Goal: Information Seeking & Learning: Compare options

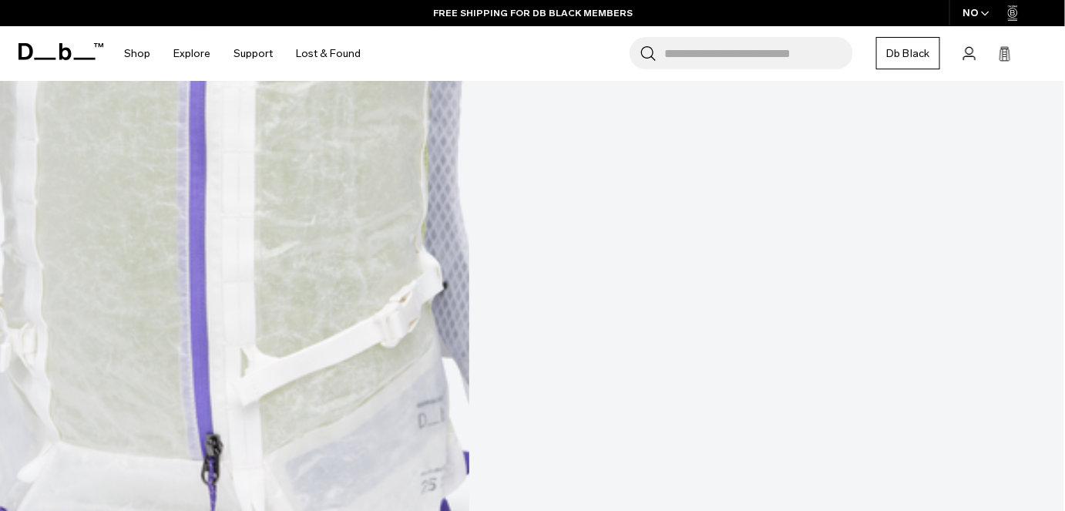
scroll to position [910, 0]
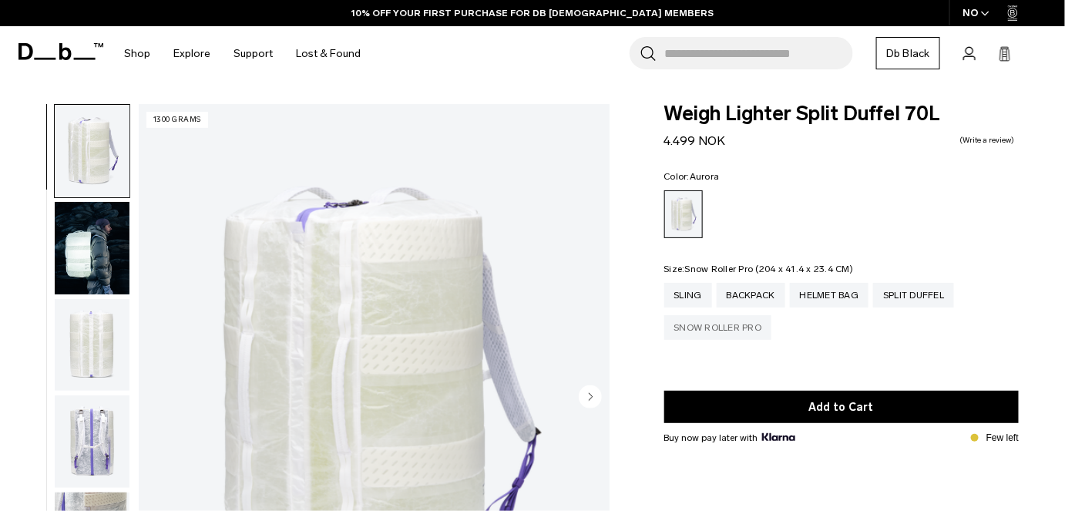
click at [730, 330] on div "Snow Roller Pro" at bounding box center [718, 327] width 108 height 25
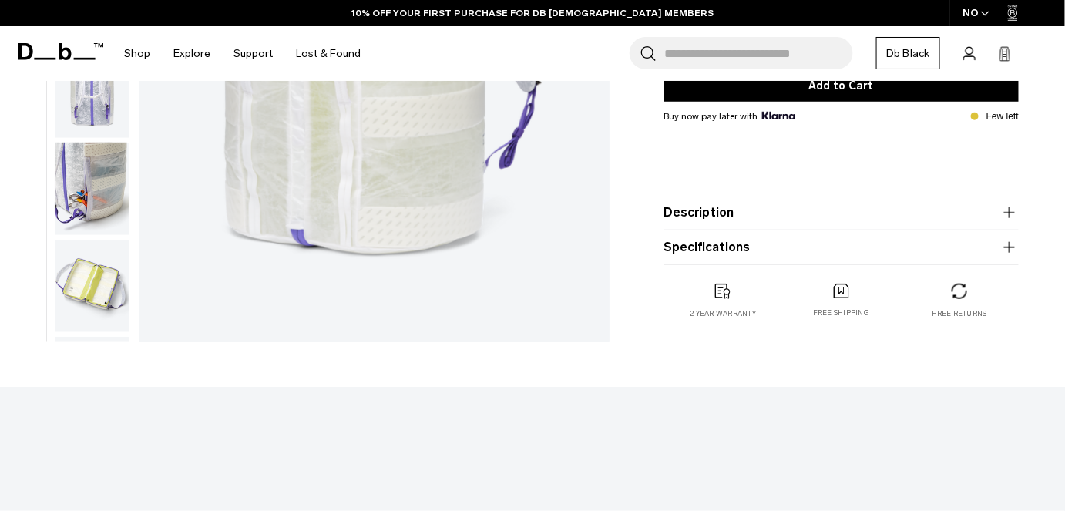
click at [799, 252] on button "Specifications" at bounding box center [841, 247] width 355 height 18
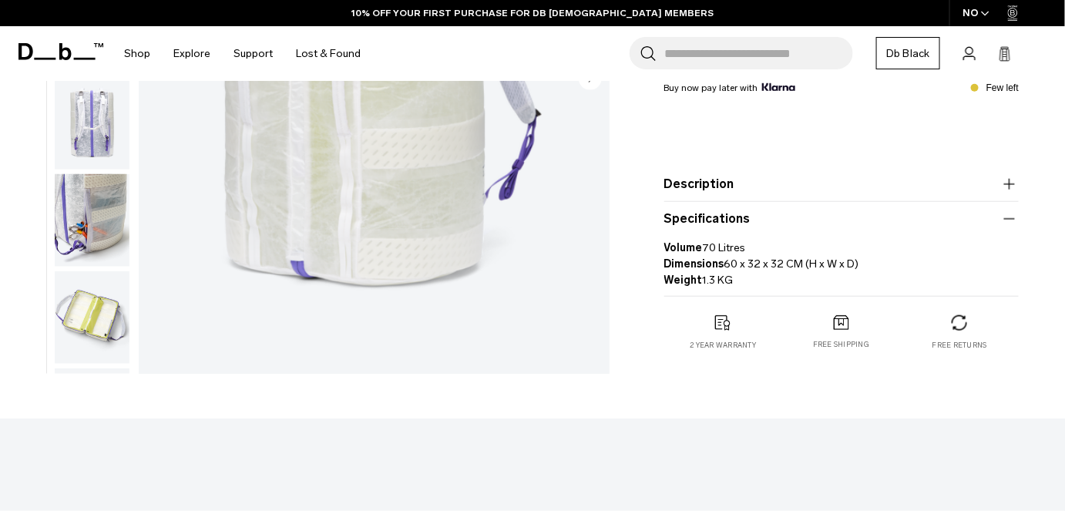
click at [774, 196] on product-accordion "Description Made from lightweight and exceptionally strong ALUULA Graflyte™, th…" at bounding box center [841, 184] width 355 height 35
click at [767, 182] on button "Description" at bounding box center [841, 184] width 355 height 18
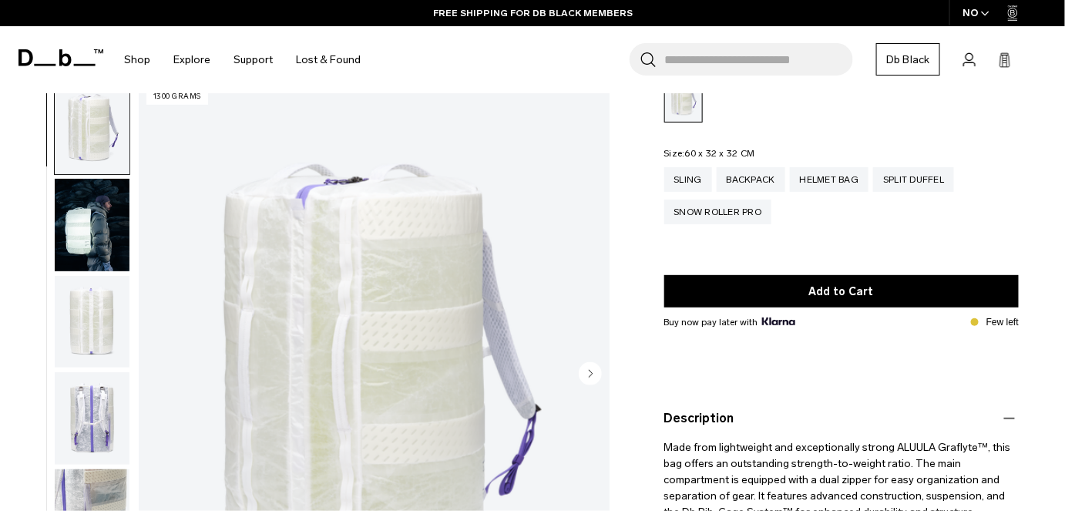
scroll to position [140, 0]
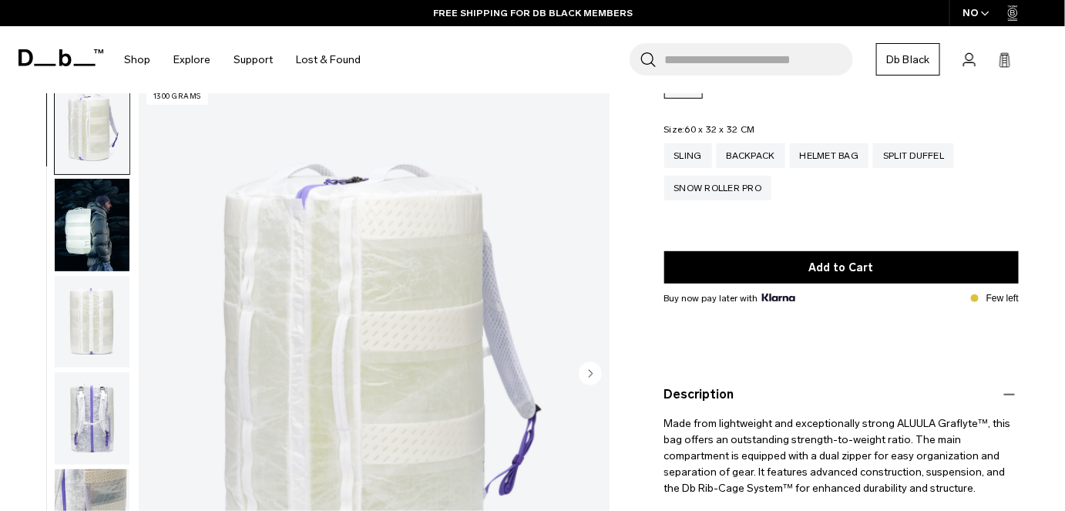
click at [466, 364] on img "1 / 12" at bounding box center [374, 375] width 471 height 588
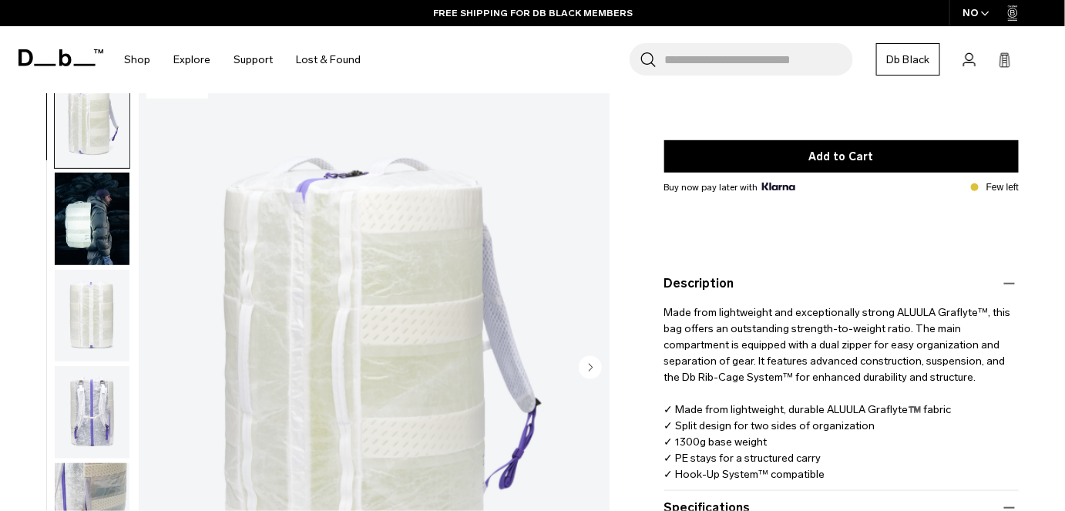
scroll to position [280, 0]
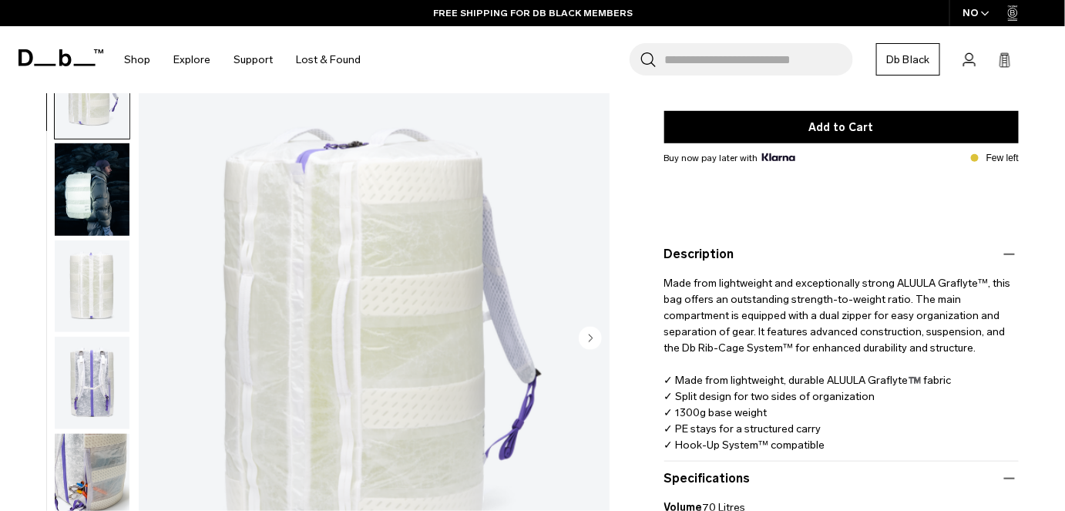
click at [602, 342] on div "01 / 12 1300 grams" at bounding box center [374, 339] width 471 height 588
click at [583, 335] on circle "Next slide" at bounding box center [590, 337] width 23 height 23
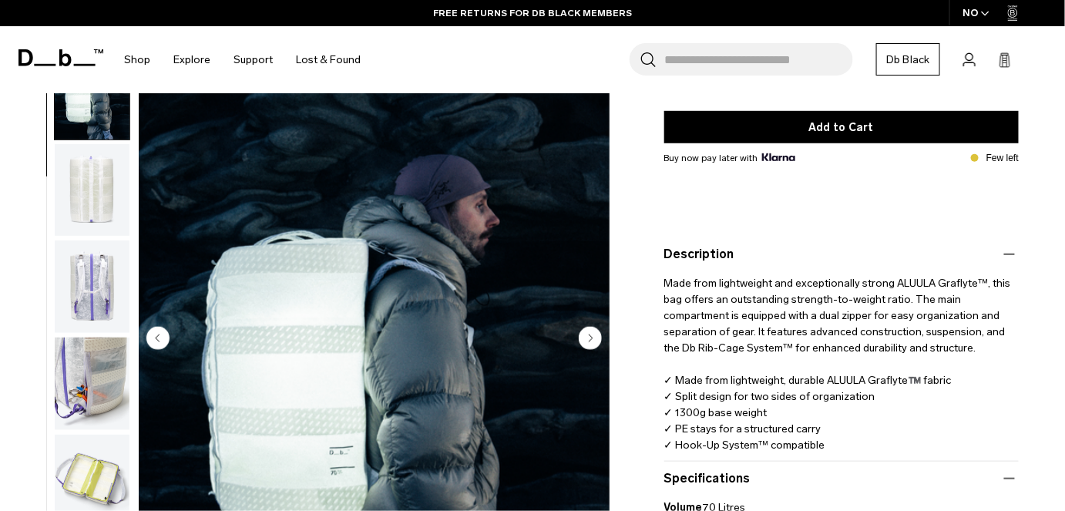
click at [583, 335] on circle "Next slide" at bounding box center [590, 337] width 23 height 23
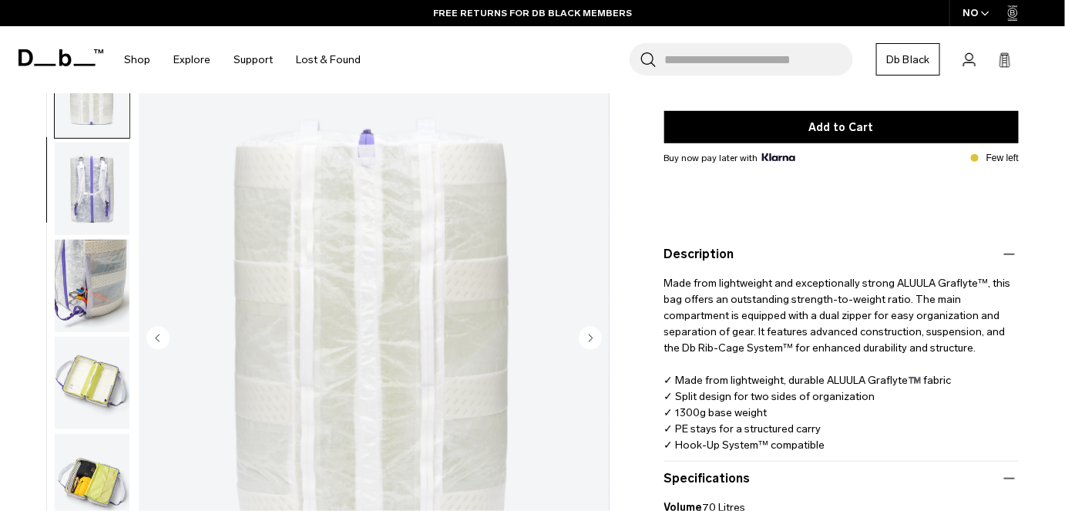
click at [583, 335] on circle "Next slide" at bounding box center [590, 337] width 23 height 23
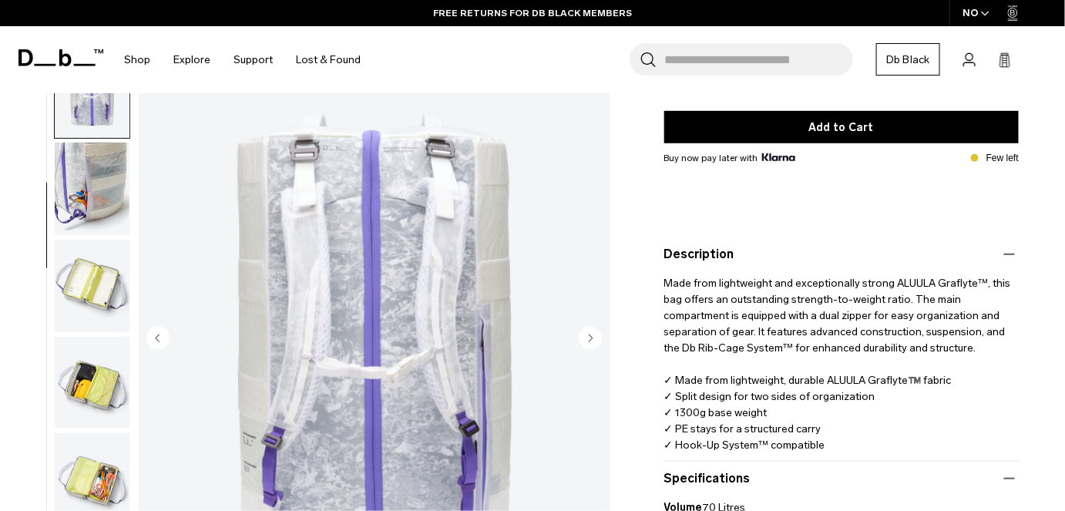
click at [583, 335] on circle "Next slide" at bounding box center [590, 337] width 23 height 23
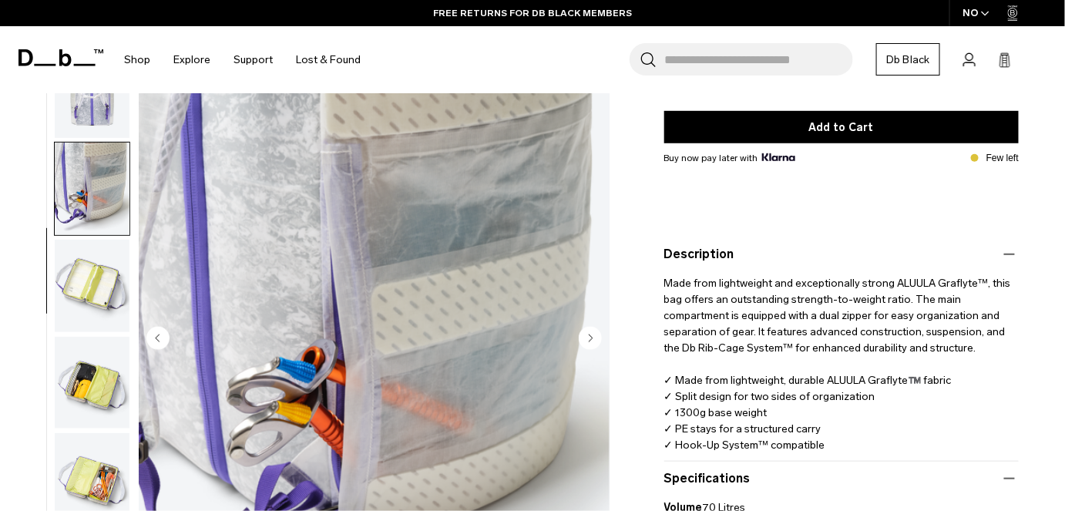
scroll to position [388, 0]
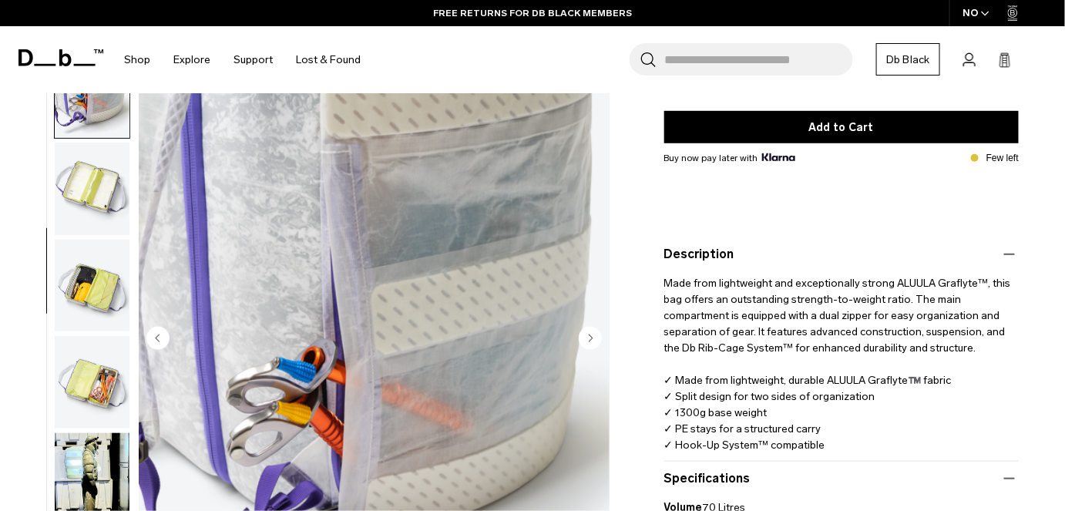
click at [583, 334] on circle "Next slide" at bounding box center [590, 337] width 23 height 23
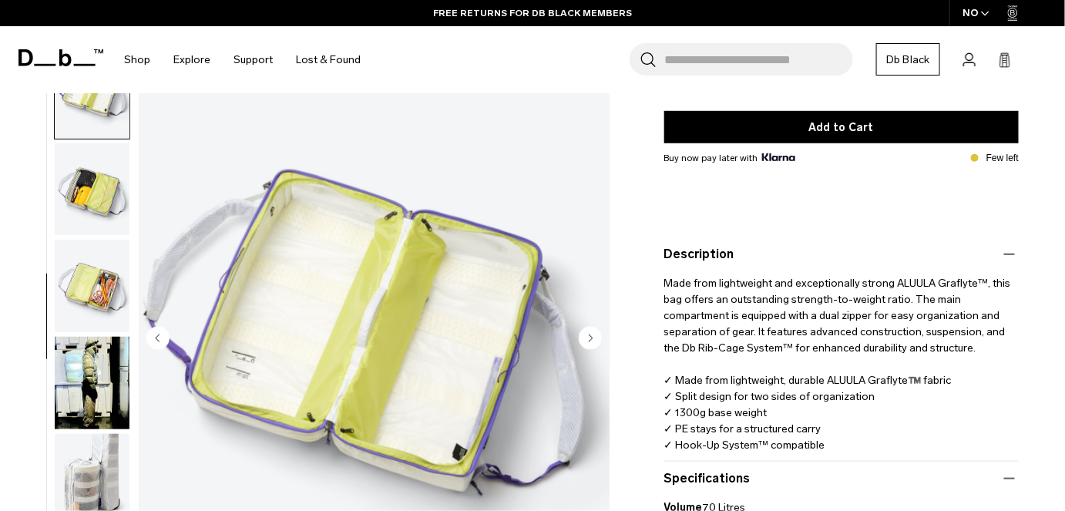
click at [583, 334] on circle "Next slide" at bounding box center [590, 337] width 23 height 23
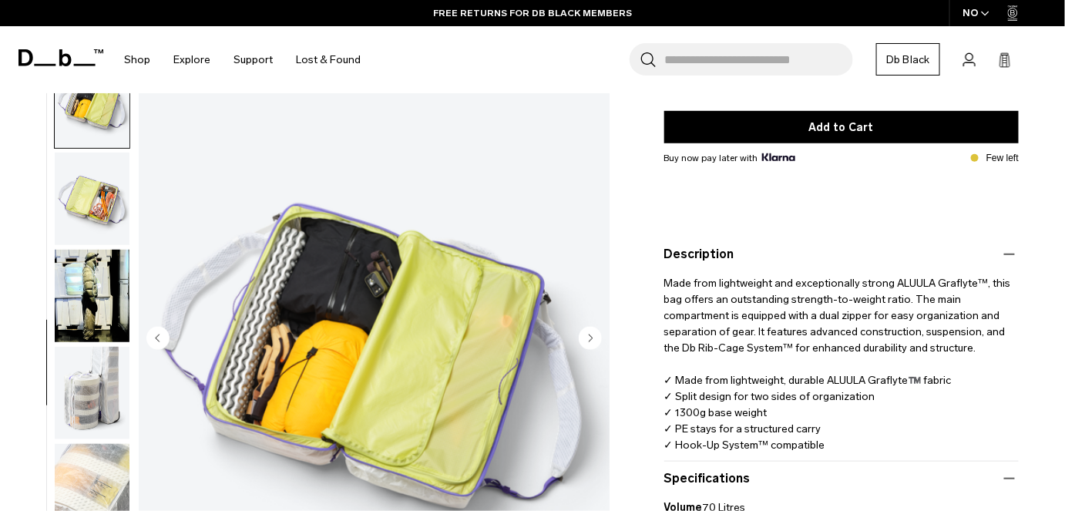
scroll to position [573, 0]
click at [583, 334] on circle "Next slide" at bounding box center [590, 337] width 23 height 23
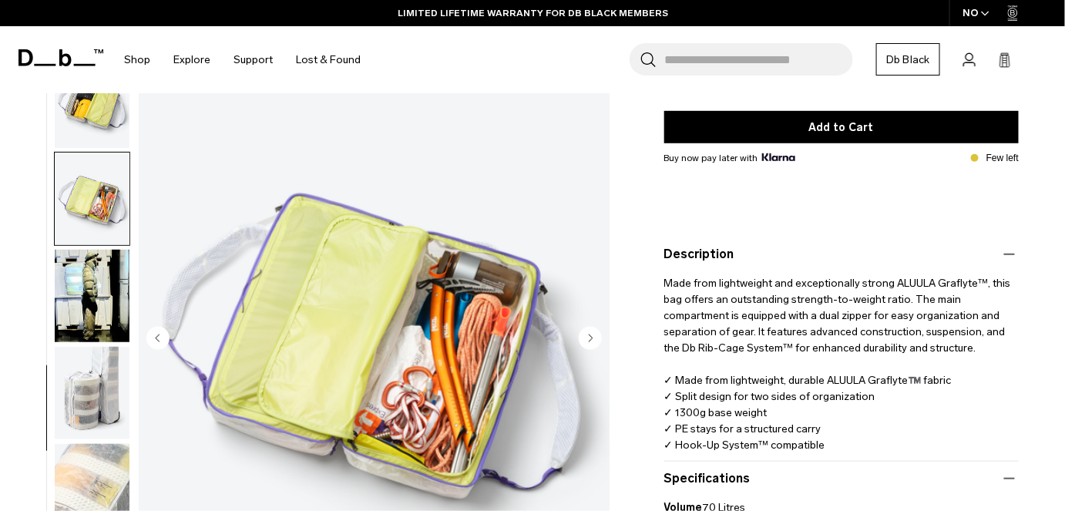
click at [583, 334] on circle "Next slide" at bounding box center [590, 337] width 23 height 23
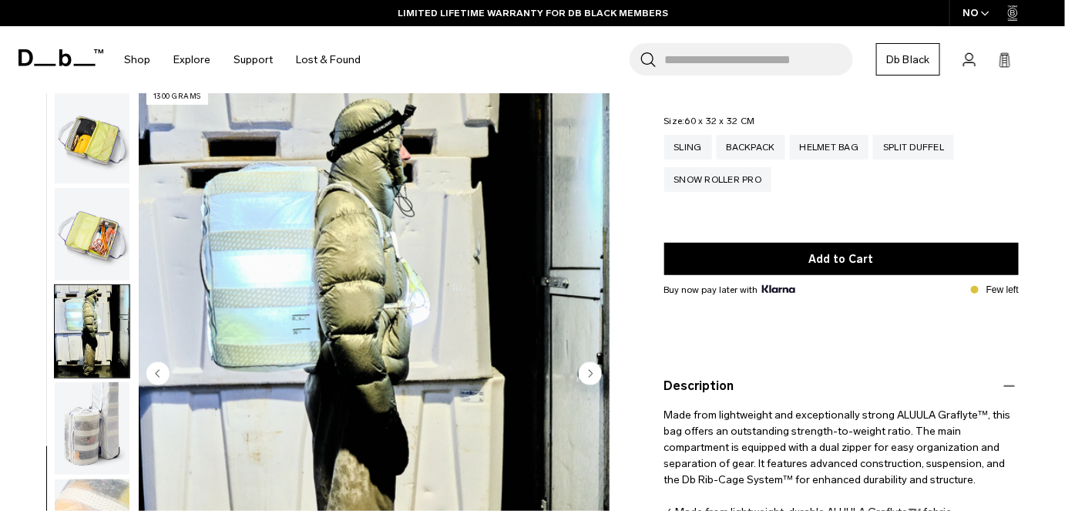
scroll to position [0, 0]
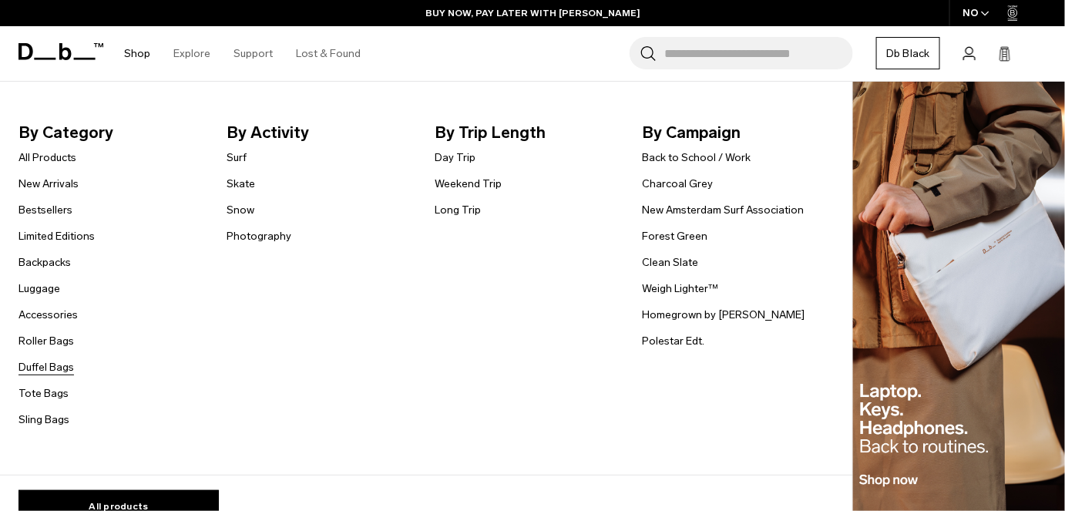
click at [52, 368] on link "Duffel Bags" at bounding box center [45, 367] width 55 height 16
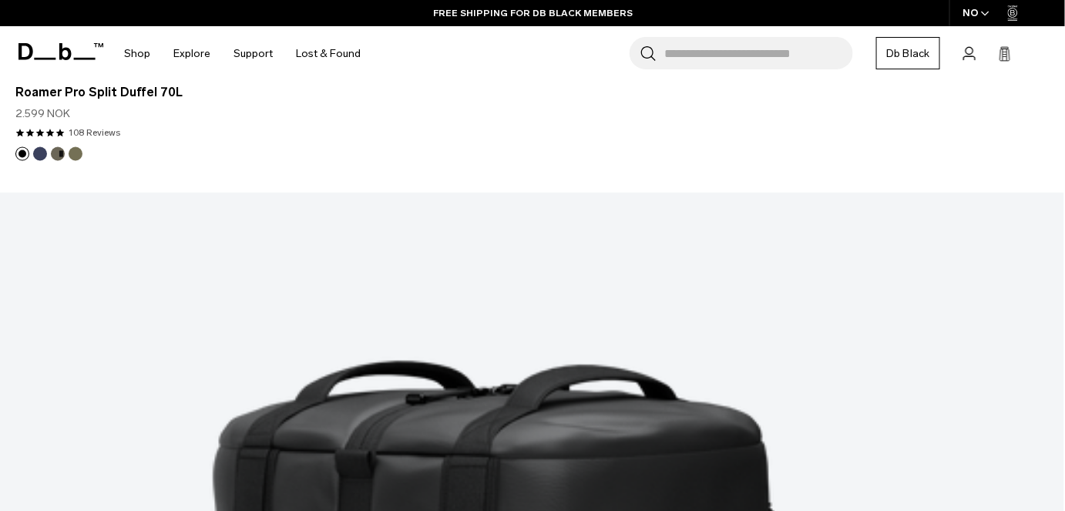
scroll to position [2732, 0]
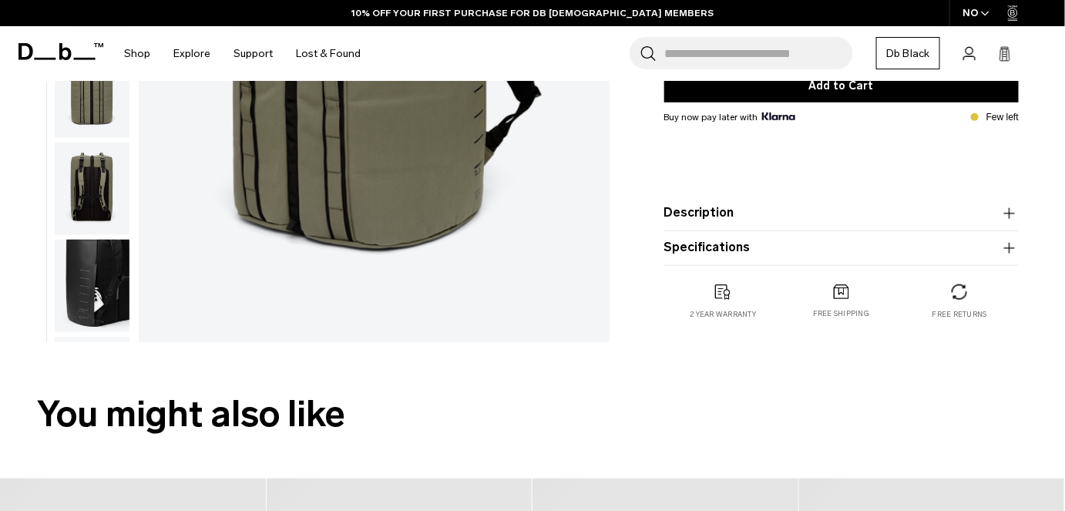
click at [740, 247] on button "Specifications" at bounding box center [841, 247] width 355 height 18
